Goal: Find specific page/section: Find specific page/section

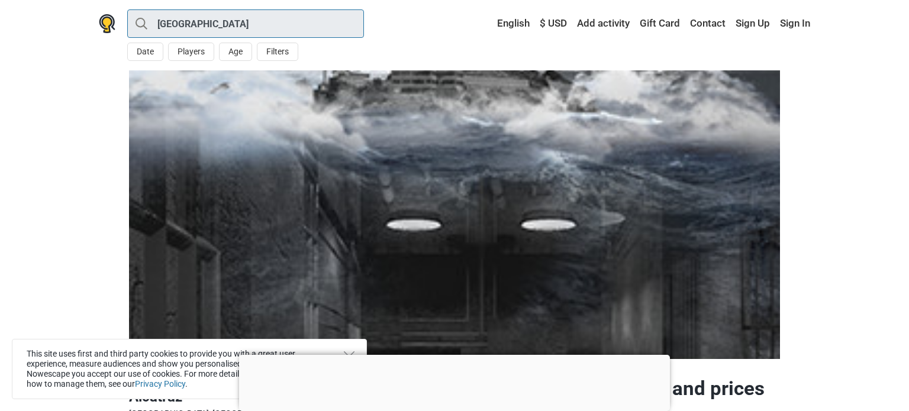
click at [327, 16] on input "[GEOGRAPHIC_DATA]" at bounding box center [245, 23] width 237 height 28
type input "[GEOGRAPHIC_DATA]"
click at [0, 0] on input "[GEOGRAPHIC_DATA]" at bounding box center [0, 0] width 0 height 0
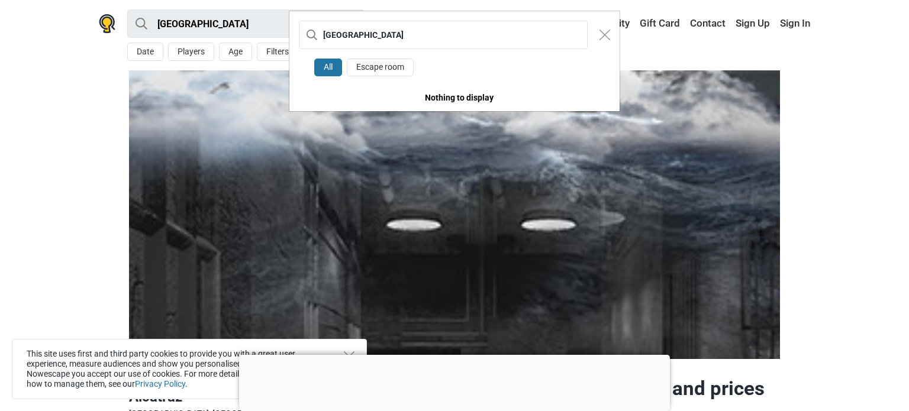
click at [327, 16] on div "[GEOGRAPHIC_DATA]" at bounding box center [455, 34] width 330 height 47
click at [243, 27] on div "Glasgow All Escape room Nothing to display" at bounding box center [454, 205] width 909 height 411
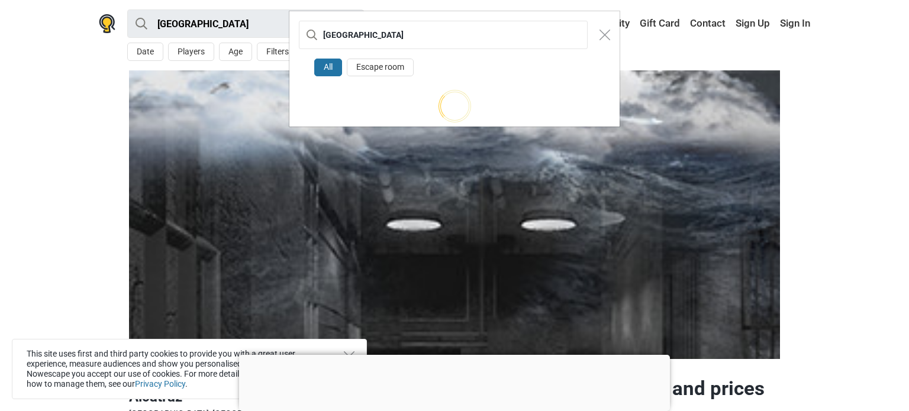
click at [243, 27] on div "Glasgow All Escape room" at bounding box center [454, 205] width 909 height 411
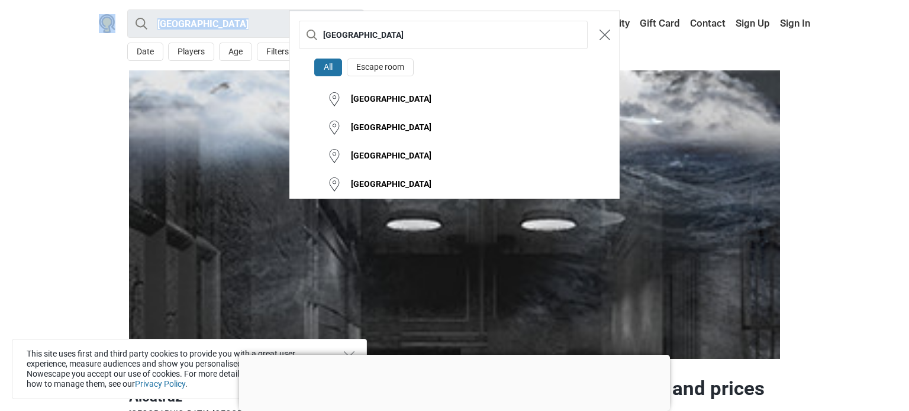
click at [611, 32] on button "Close modal" at bounding box center [605, 35] width 22 height 22
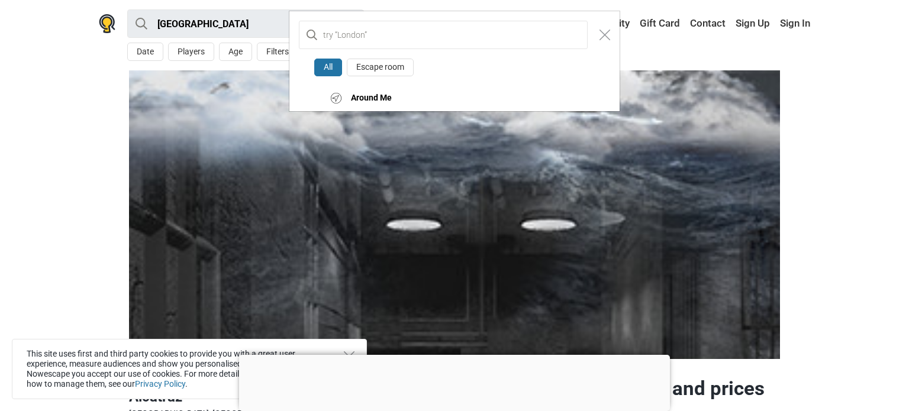
click at [239, 15] on div "All Escape room Around Me" at bounding box center [454, 205] width 909 height 411
click at [607, 37] on img "Close modal" at bounding box center [605, 35] width 11 height 11
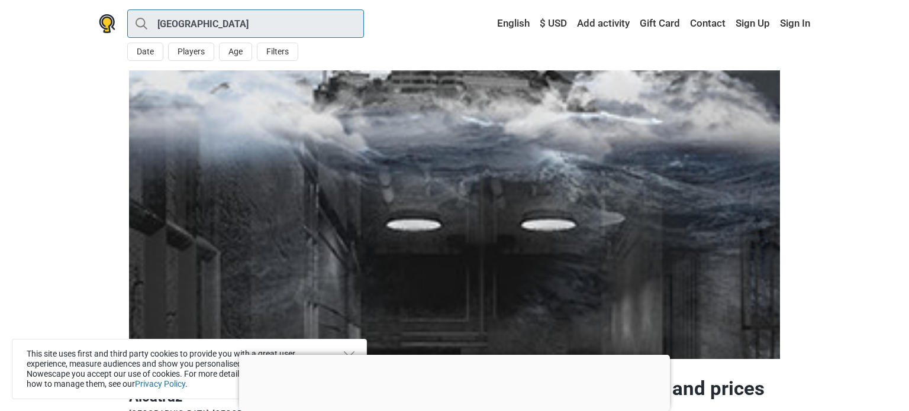
click at [233, 18] on input "[GEOGRAPHIC_DATA]" at bounding box center [245, 23] width 237 height 28
type input "[GEOGRAPHIC_DATA]"
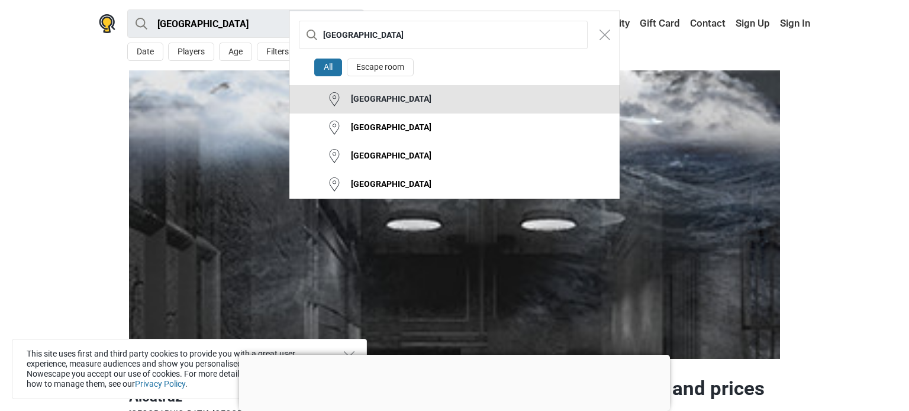
click at [377, 98] on div "[GEOGRAPHIC_DATA]" at bounding box center [387, 100] width 90 height 12
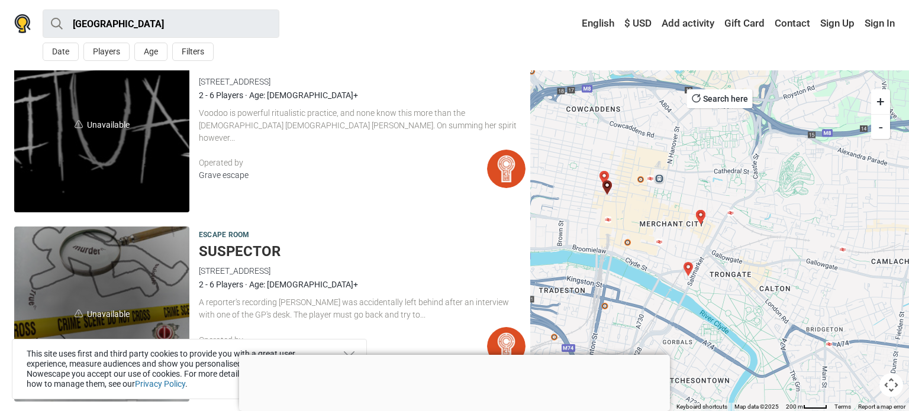
scroll to position [1386, 0]
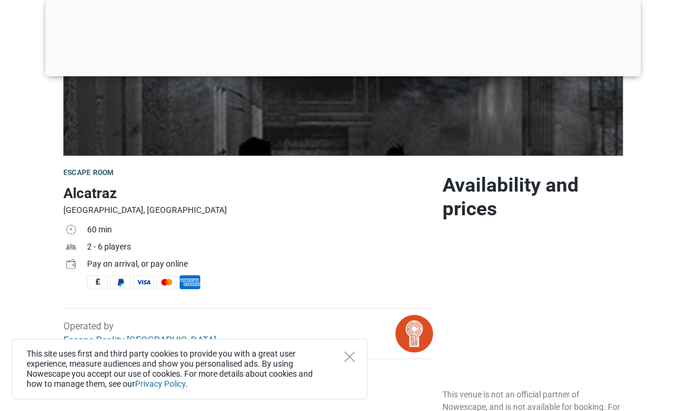
scroll to position [242, 0]
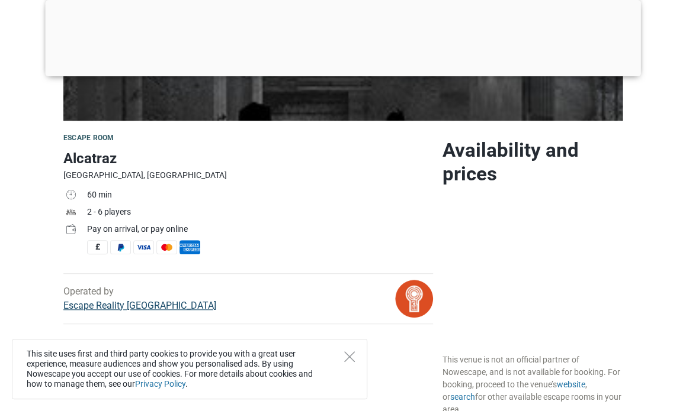
click at [133, 303] on link "Escape Reality [GEOGRAPHIC_DATA]" at bounding box center [139, 305] width 153 height 11
